Goal: Transaction & Acquisition: Purchase product/service

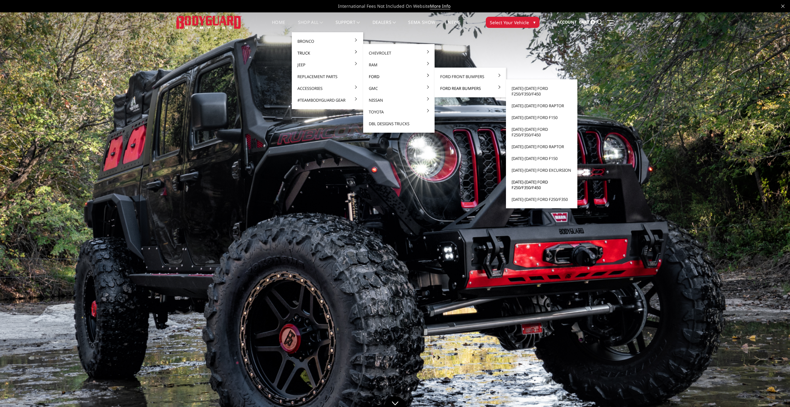
click at [537, 184] on link "[DATE]-[DATE] Ford F250/F350/F450" at bounding box center [541, 184] width 66 height 17
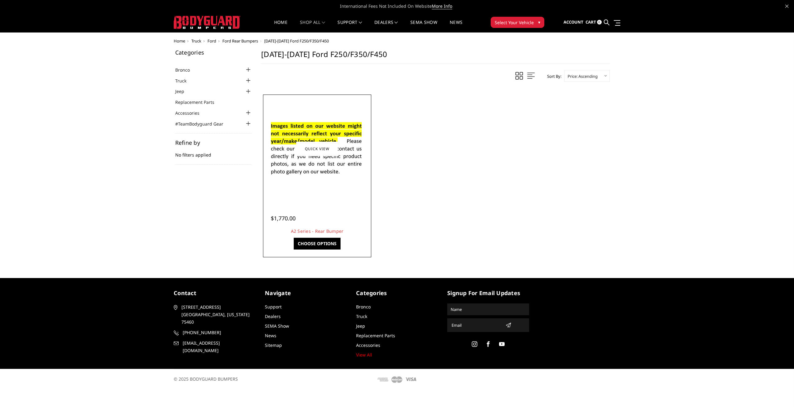
click at [345, 195] on div at bounding box center [317, 148] width 105 height 105
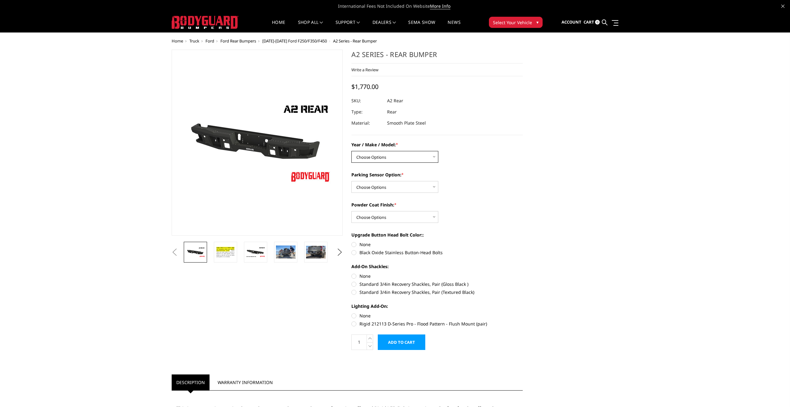
click at [370, 158] on select "Choose Options Chevrolet/GMC 20-24 2500 / 3500 Chevrolet/GMC 15-19 2500 / 3500 …" at bounding box center [394, 157] width 87 height 12
select select "1466"
click at [351, 151] on select "Choose Options Chevrolet/GMC 20-24 2500 / 3500 Chevrolet/GMC 15-19 2500 / 3500 …" at bounding box center [394, 157] width 87 height 12
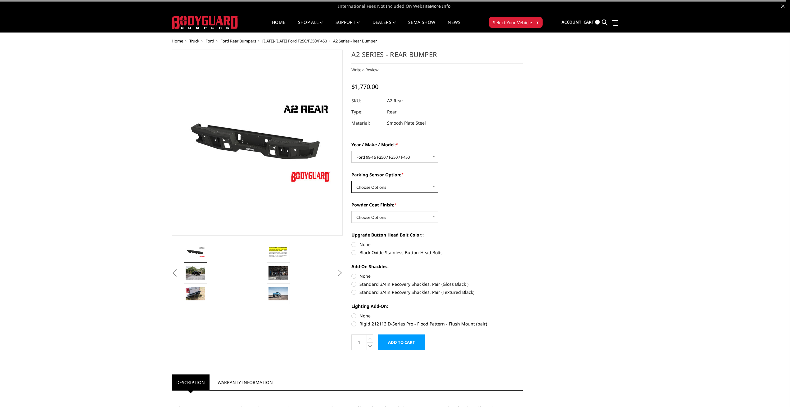
click at [384, 184] on select "Choose Options Yes - With sensor cutouts No - Without sensor cutouts" at bounding box center [394, 187] width 87 height 12
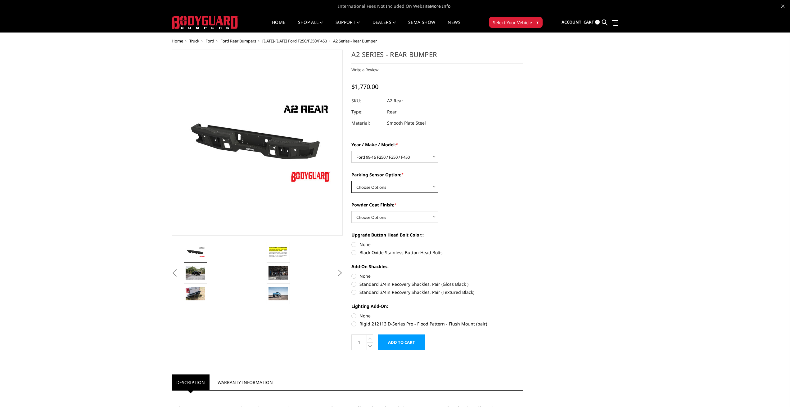
select select "564"
click at [351, 181] on select "Choose Options Yes - With sensor cutouts No - Without sensor cutouts" at bounding box center [394, 187] width 87 height 12
click at [396, 220] on select "Choose Options Bare metal (included) Texture black powder coat" at bounding box center [394, 217] width 87 height 12
select select "551"
click at [351, 211] on select "Choose Options Bare metal (included) Texture black powder coat" at bounding box center [394, 217] width 87 height 12
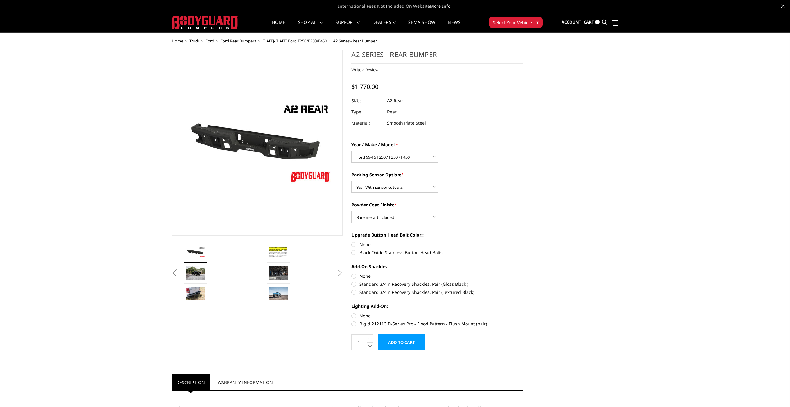
click at [365, 246] on label "None" at bounding box center [436, 244] width 171 height 7
click at [352, 242] on input "None" at bounding box center [351, 241] width 0 height 0
radio input "true"
click at [365, 276] on label "None" at bounding box center [436, 276] width 171 height 7
click at [352, 273] on input "None" at bounding box center [351, 273] width 0 height 0
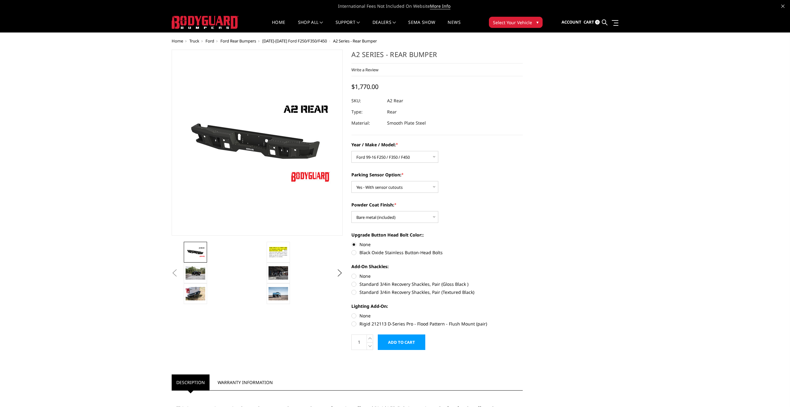
radio input "true"
click at [363, 317] on label "None" at bounding box center [436, 316] width 171 height 7
click at [352, 313] on input "None" at bounding box center [351, 313] width 0 height 0
radio input "true"
click at [280, 303] on link at bounding box center [278, 294] width 23 height 21
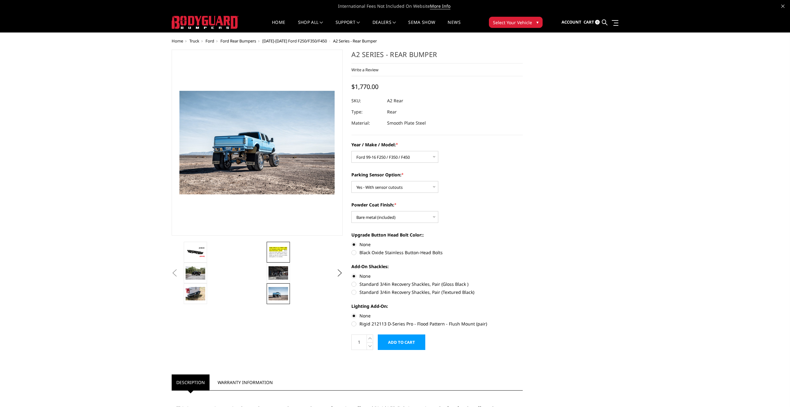
click at [278, 253] on img at bounding box center [278, 252] width 20 height 13
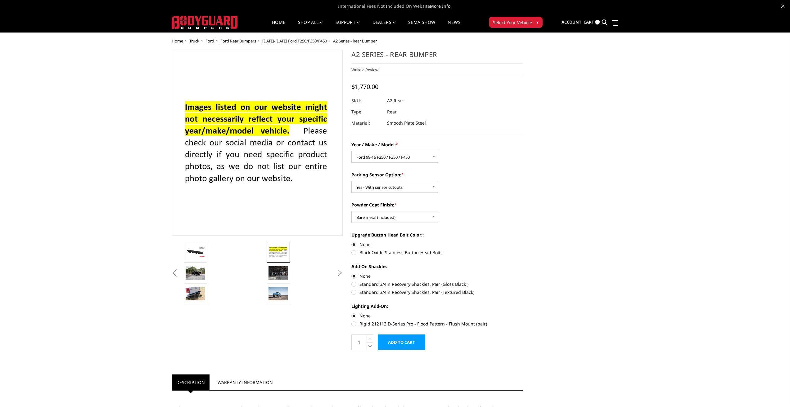
drag, startPoint x: 303, startPoint y: 278, endPoint x: 308, endPoint y: 268, distance: 11.4
